Goal: Find specific fact: Find specific fact

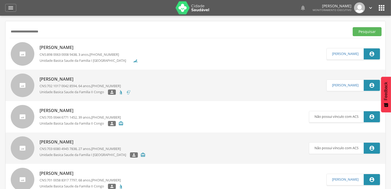
click at [103, 27] on input "**********" at bounding box center [178, 31] width 338 height 9
type input "*"
type input "********"
click at [353, 27] on button "Pesquisar" at bounding box center [367, 31] width 29 height 9
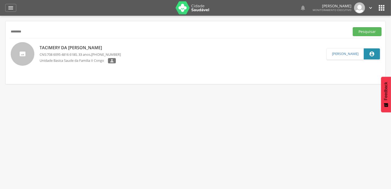
click at [87, 47] on p "Tacimery da [PERSON_NAME]" at bounding box center [80, 48] width 81 height 6
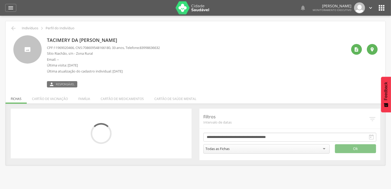
click at [84, 75] on div "CPF: 11969020466 , CNS: [PHONE_NUMBER] , 33 anos, Telefone: 83998636632 Sítio R…" at bounding box center [103, 60] width 113 height 31
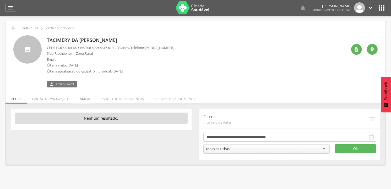
click at [82, 98] on li "Família" at bounding box center [84, 97] width 22 height 12
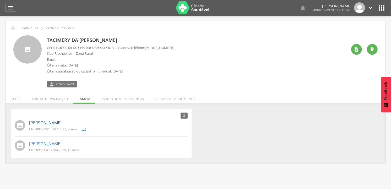
click at [62, 123] on link "[PERSON_NAME]" at bounding box center [45, 123] width 32 height 6
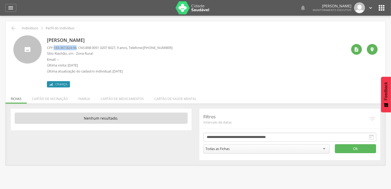
drag, startPoint x: 55, startPoint y: 49, endPoint x: 79, endPoint y: 49, distance: 23.6
click at [76, 49] on span "183.367.824-94" at bounding box center [65, 47] width 23 height 5
copy span "183.367.824-94"
